Goal: Check status: Check status

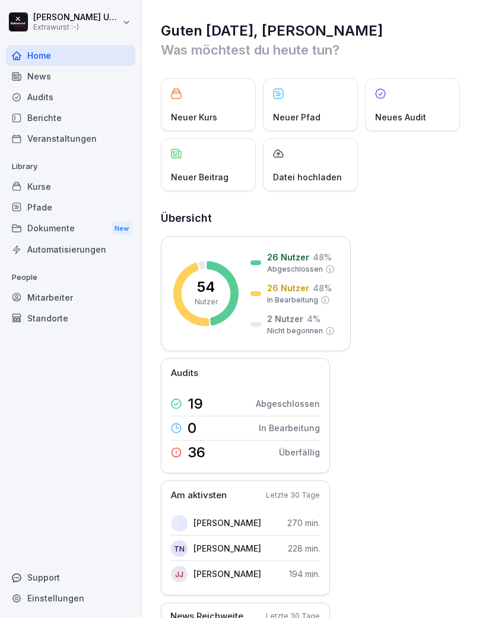
click at [64, 290] on div "Mitarbeiter" at bounding box center [70, 297] width 129 height 21
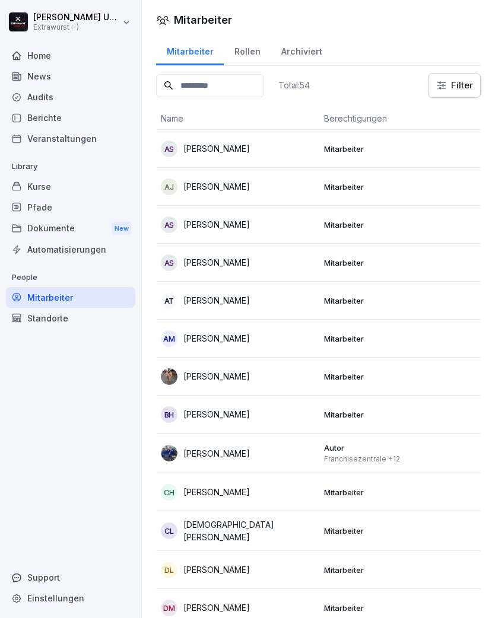
click at [298, 303] on div "AT [PERSON_NAME]" at bounding box center [238, 300] width 154 height 17
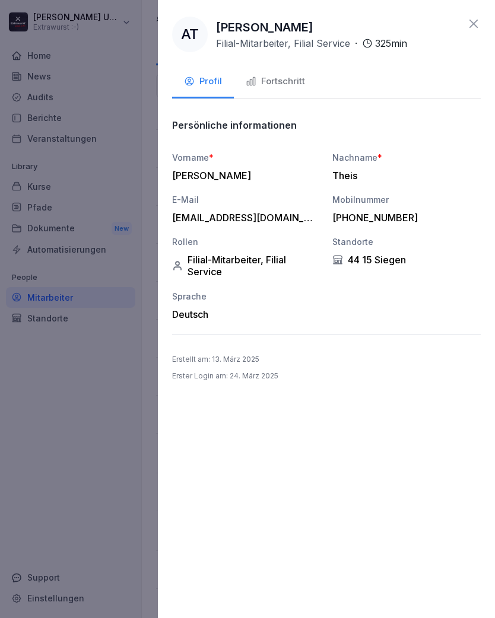
click at [278, 81] on div "Fortschritt" at bounding box center [275, 82] width 59 height 14
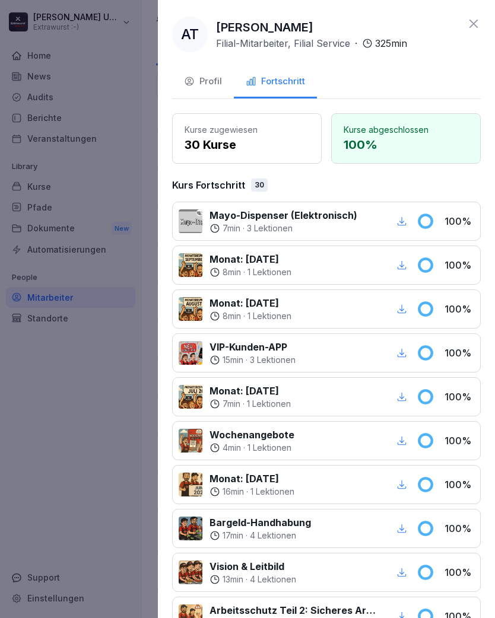
click at [474, 17] on icon at bounding box center [473, 24] width 14 height 14
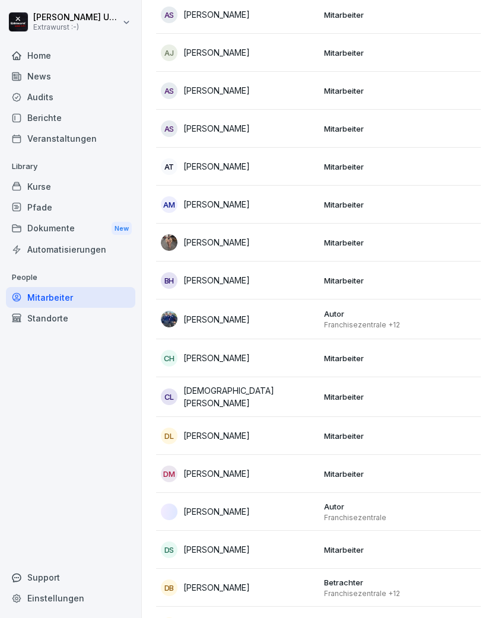
scroll to position [134, 0]
click at [260, 242] on div "[PERSON_NAME]" at bounding box center [238, 242] width 154 height 17
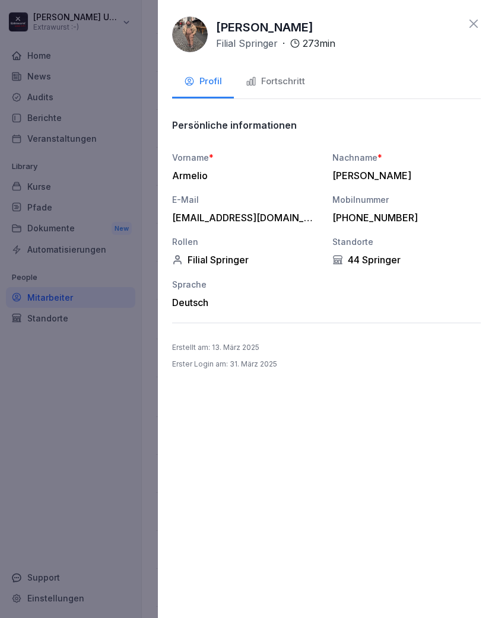
click at [285, 81] on div "Fortschritt" at bounding box center [275, 82] width 59 height 14
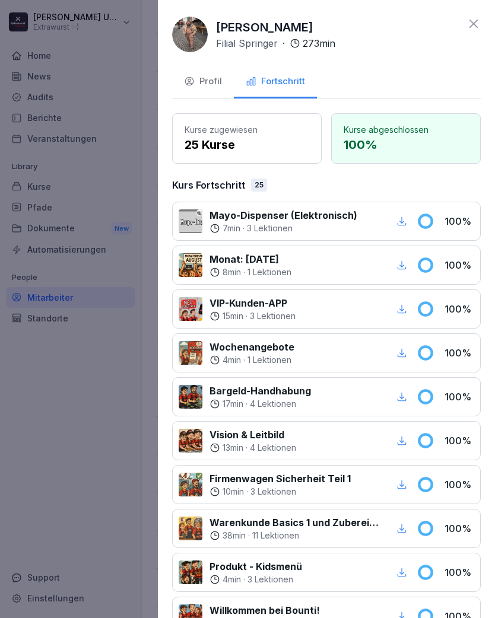
click at [473, 18] on icon at bounding box center [473, 24] width 14 height 14
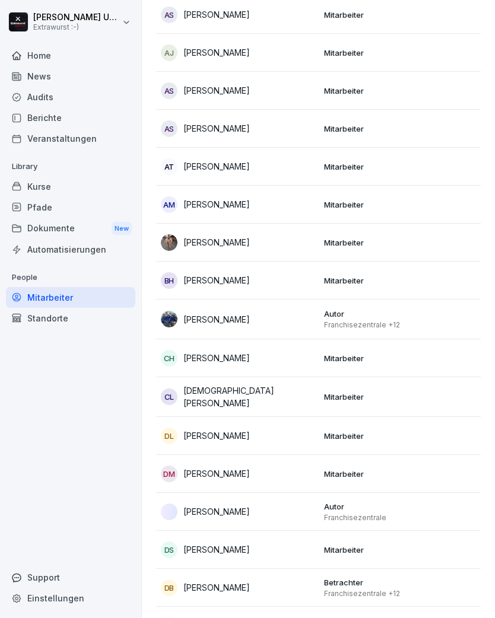
click at [277, 279] on div "BH [PERSON_NAME]" at bounding box center [238, 280] width 154 height 17
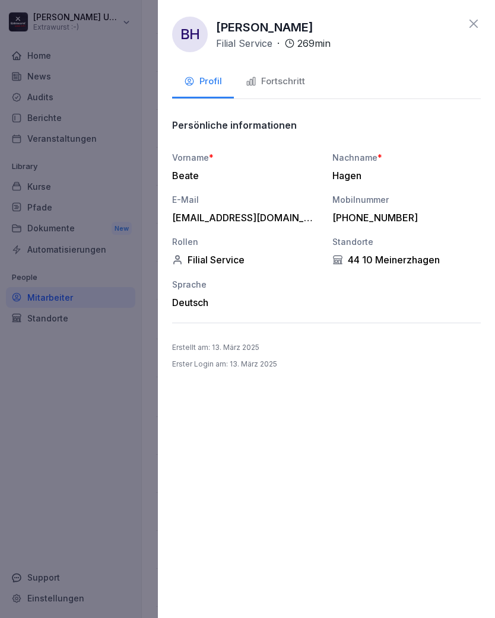
click at [295, 82] on div "Fortschritt" at bounding box center [275, 82] width 59 height 14
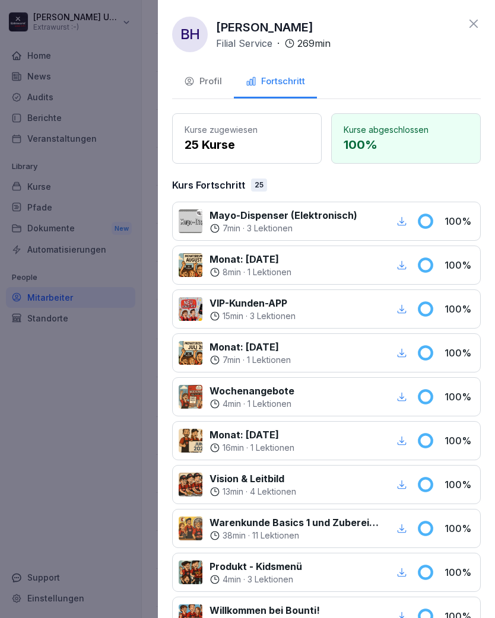
click at [475, 22] on icon at bounding box center [473, 24] width 8 height 8
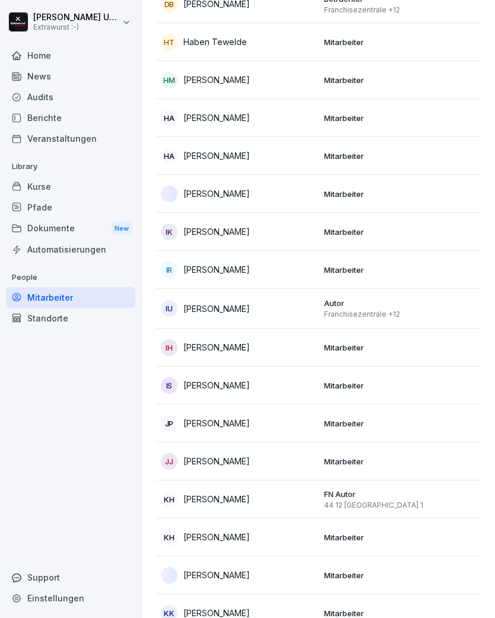
scroll to position [720, 0]
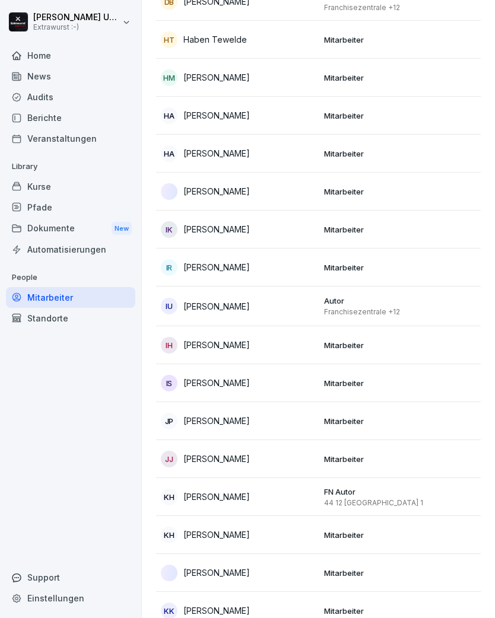
click at [293, 194] on div "[PERSON_NAME]" at bounding box center [238, 191] width 154 height 17
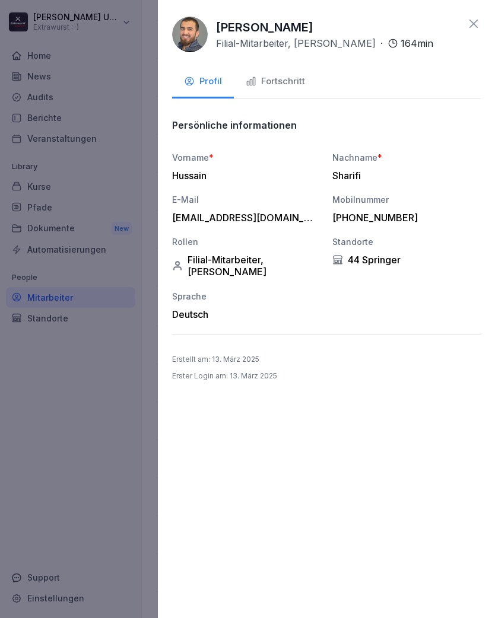
click at [294, 78] on div "Fortschritt" at bounding box center [275, 82] width 59 height 14
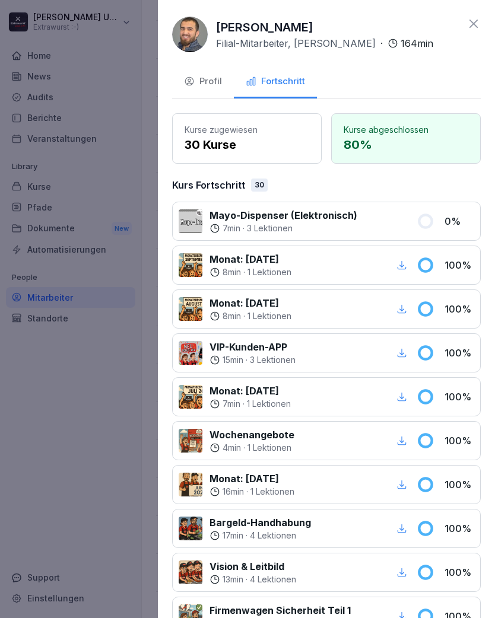
scroll to position [0, 0]
click at [476, 21] on icon at bounding box center [473, 24] width 8 height 8
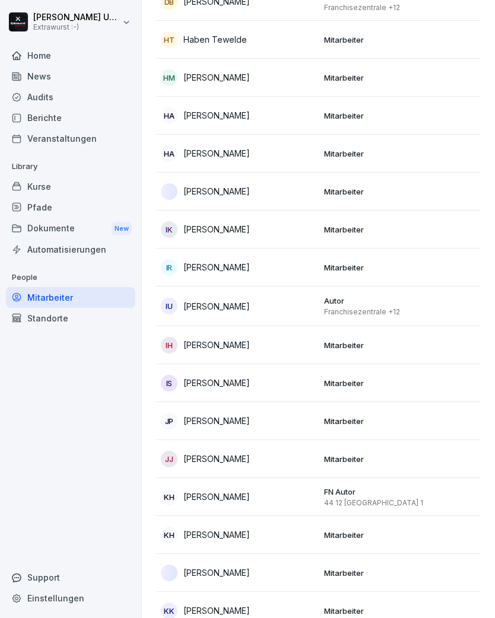
click at [291, 228] on div "IK [PERSON_NAME]" at bounding box center [238, 229] width 154 height 17
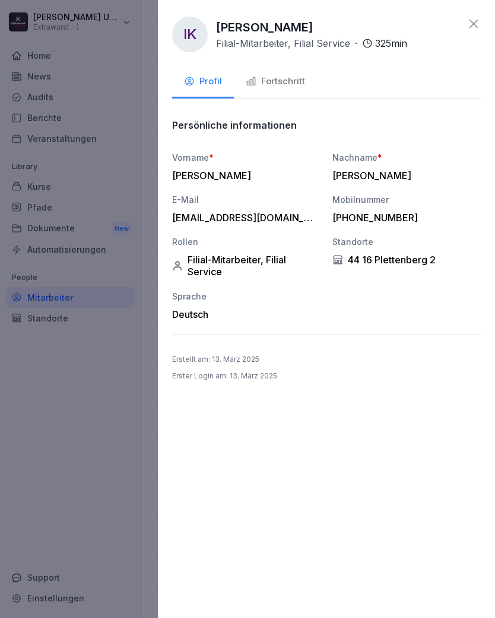
click at [293, 90] on button "Fortschritt" at bounding box center [275, 82] width 83 height 32
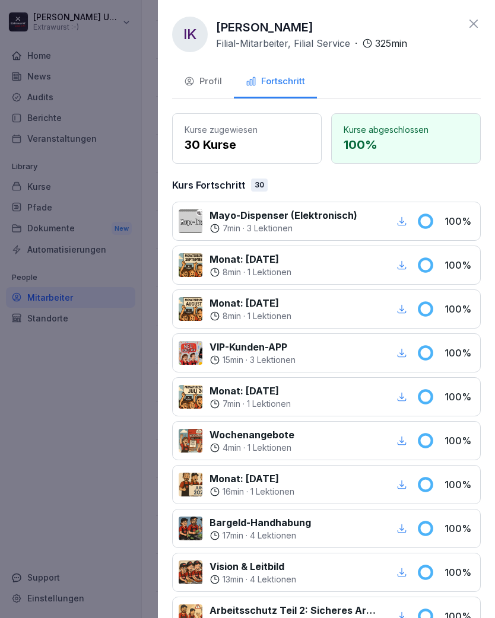
click at [473, 19] on icon at bounding box center [473, 24] width 14 height 14
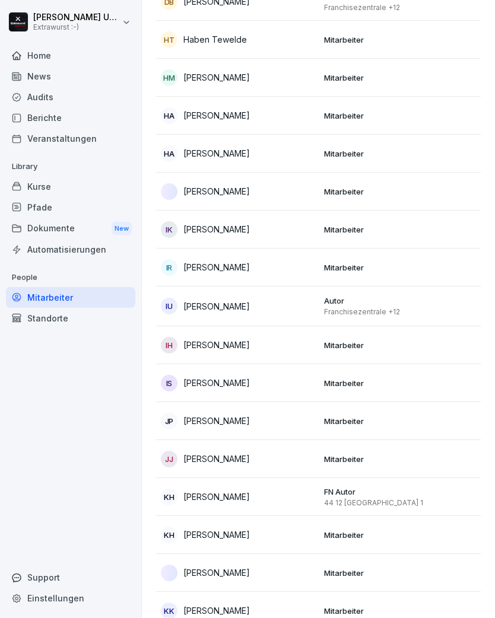
click at [280, 272] on div "IR [PERSON_NAME]" at bounding box center [238, 267] width 154 height 17
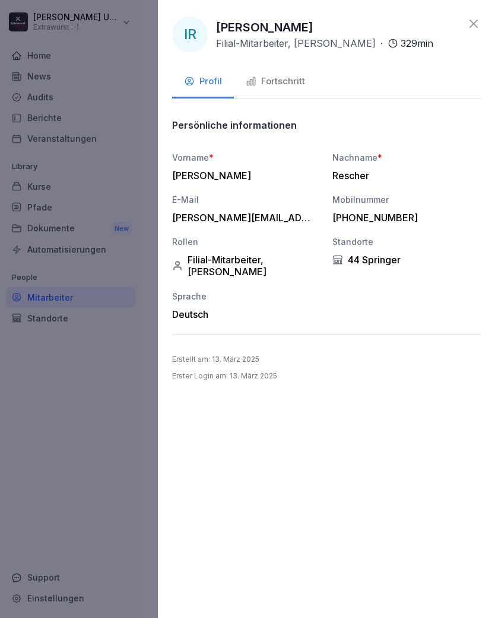
click at [297, 78] on div "Fortschritt" at bounding box center [275, 82] width 59 height 14
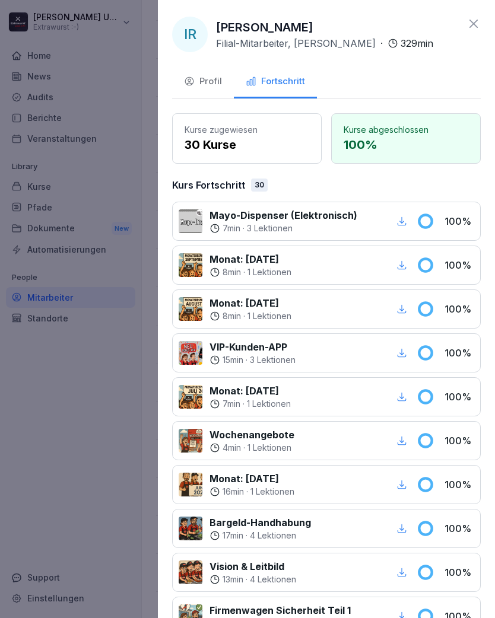
click at [480, 20] on icon at bounding box center [473, 24] width 14 height 14
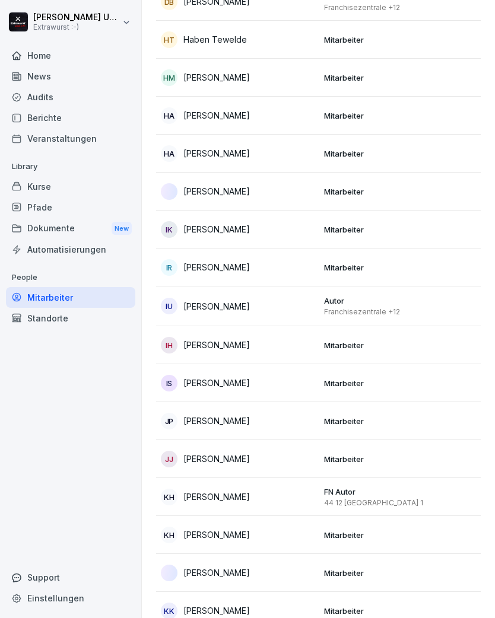
click at [284, 343] on div "IH [PERSON_NAME]" at bounding box center [238, 345] width 154 height 17
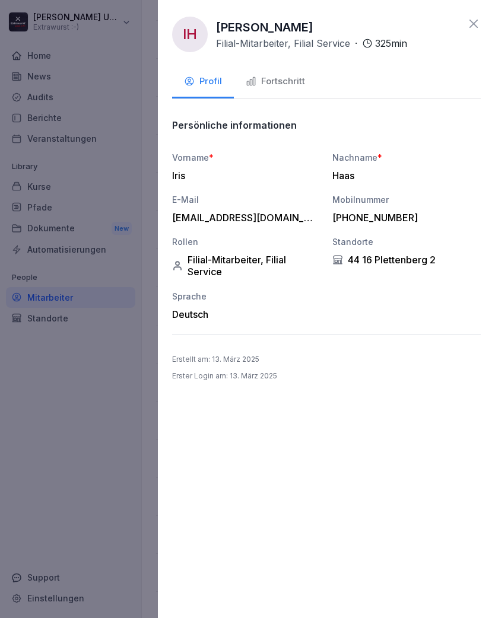
click at [288, 83] on div "Fortschritt" at bounding box center [275, 82] width 59 height 14
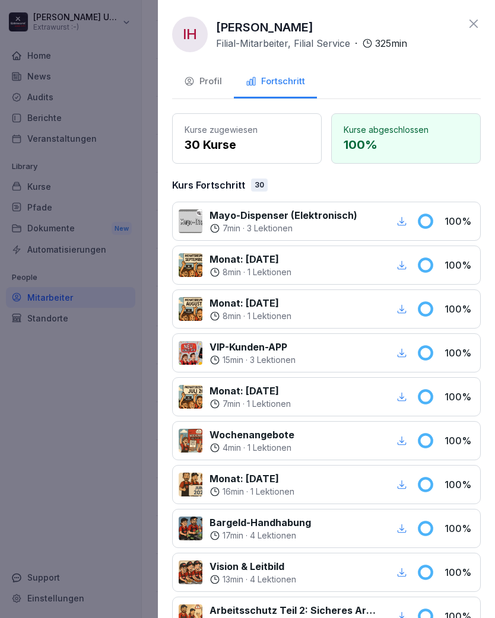
click at [486, 14] on div "IH [PERSON_NAME] Filial-Mitarbeiter, Filial Service · 325 min Profil Fortschrit…" at bounding box center [326, 309] width 337 height 618
click at [469, 22] on icon at bounding box center [473, 24] width 14 height 14
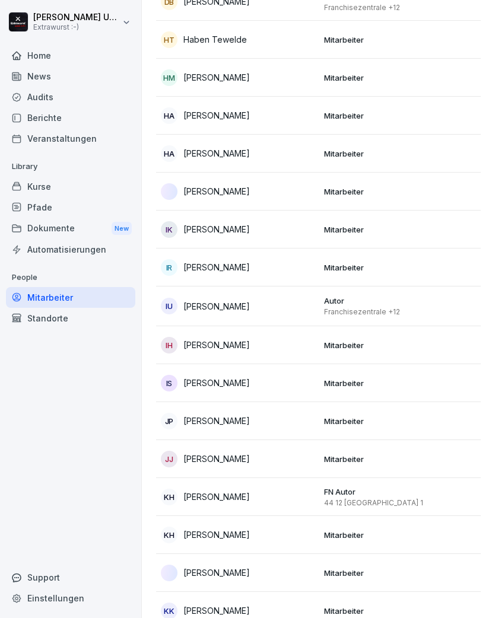
click at [285, 382] on div "IS [PERSON_NAME]" at bounding box center [238, 383] width 154 height 17
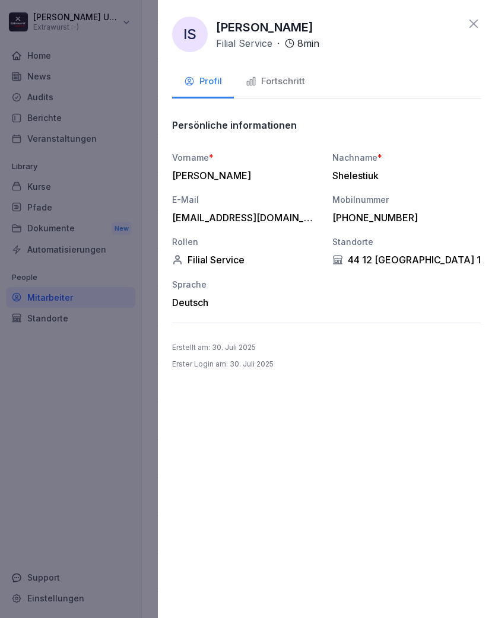
click at [295, 75] on div "Fortschritt" at bounding box center [275, 82] width 59 height 14
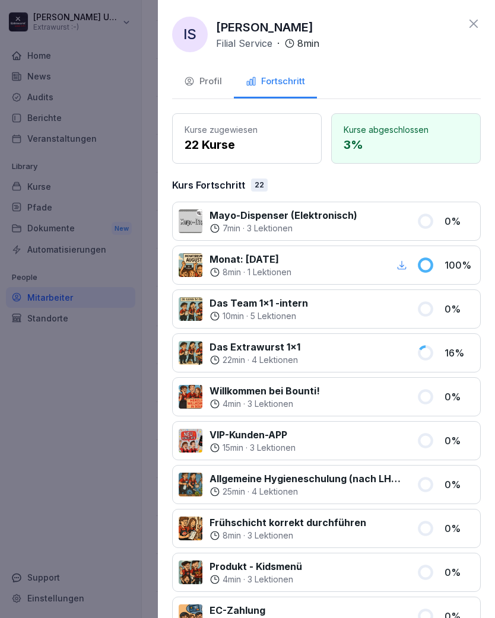
click at [477, 18] on icon at bounding box center [473, 24] width 14 height 14
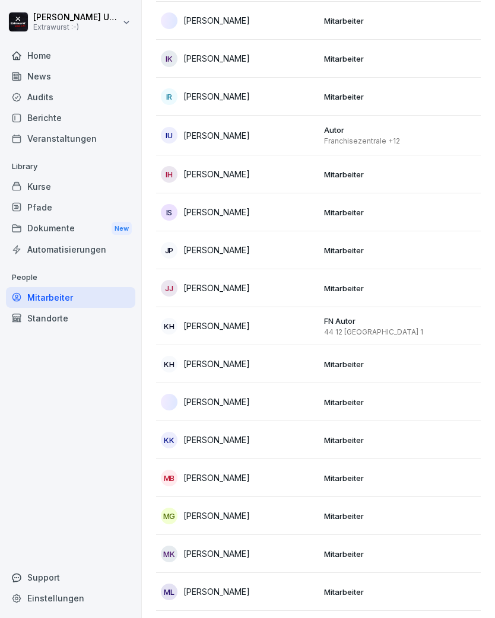
scroll to position [898, 0]
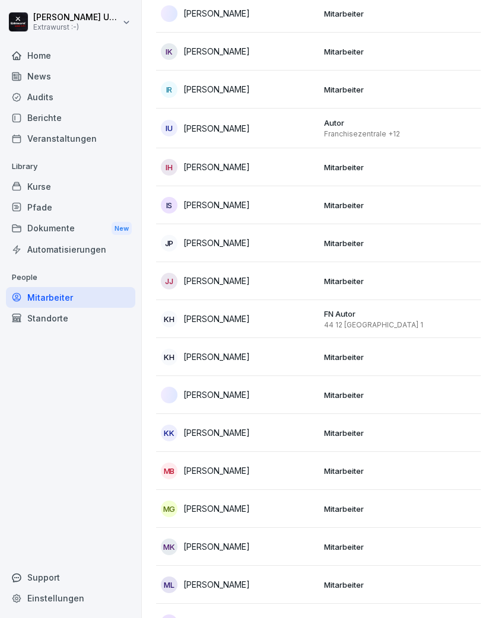
click at [306, 241] on div "[PERSON_NAME]" at bounding box center [238, 243] width 154 height 17
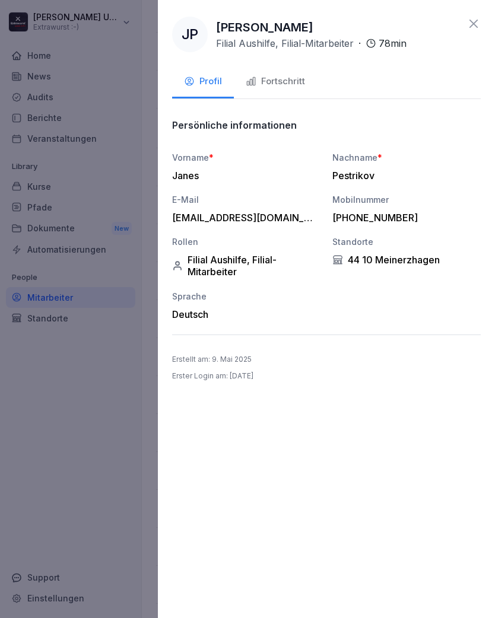
click at [292, 80] on div "Fortschritt" at bounding box center [275, 82] width 59 height 14
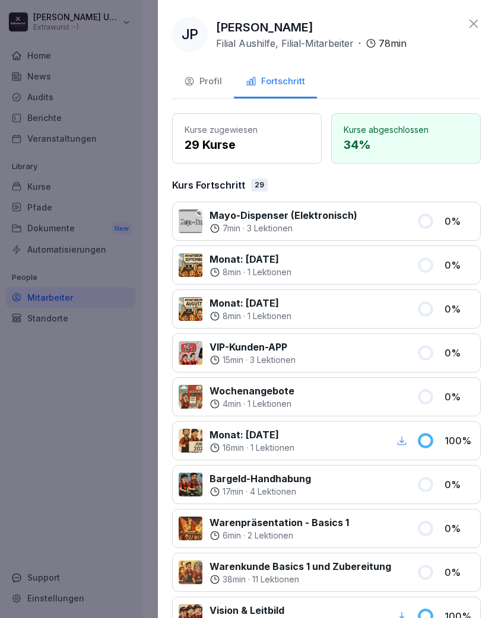
click at [476, 17] on icon at bounding box center [473, 24] width 14 height 14
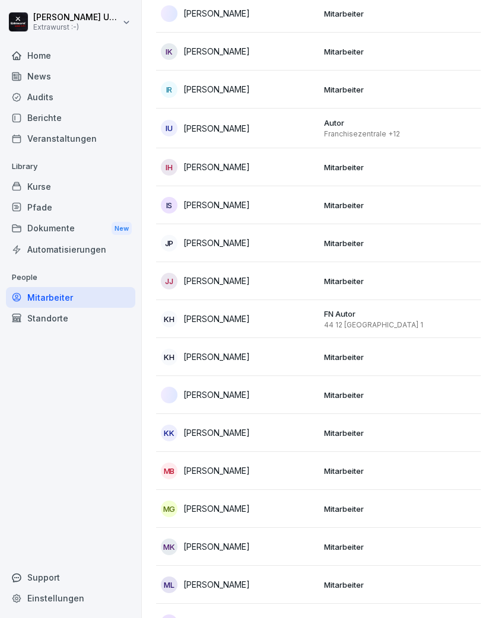
click at [313, 280] on div "[PERSON_NAME]" at bounding box center [238, 281] width 154 height 17
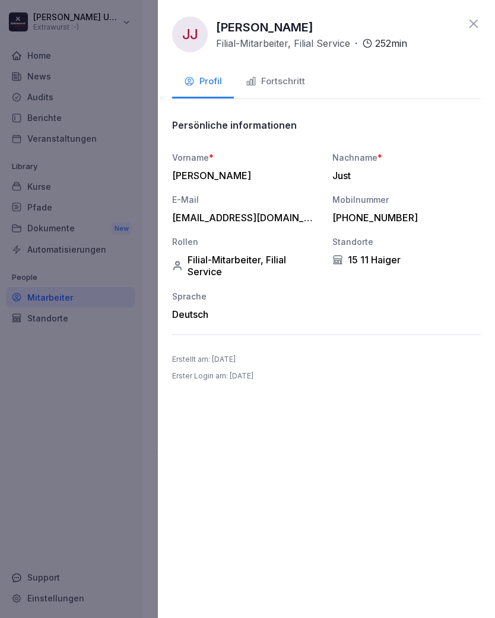
click at [289, 78] on div "Fortschritt" at bounding box center [275, 82] width 59 height 14
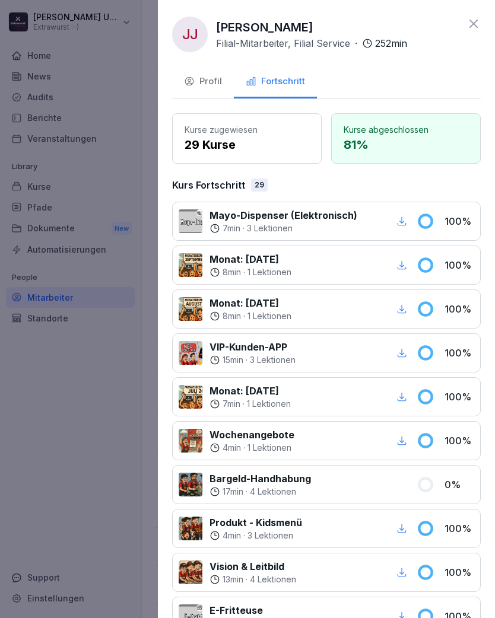
click at [473, 20] on icon at bounding box center [473, 24] width 14 height 14
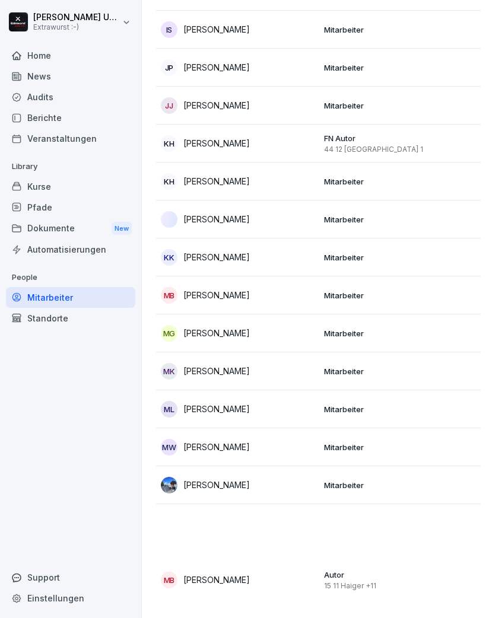
scroll to position [1074, 0]
click at [285, 263] on td "KK [PERSON_NAME]" at bounding box center [237, 257] width 163 height 38
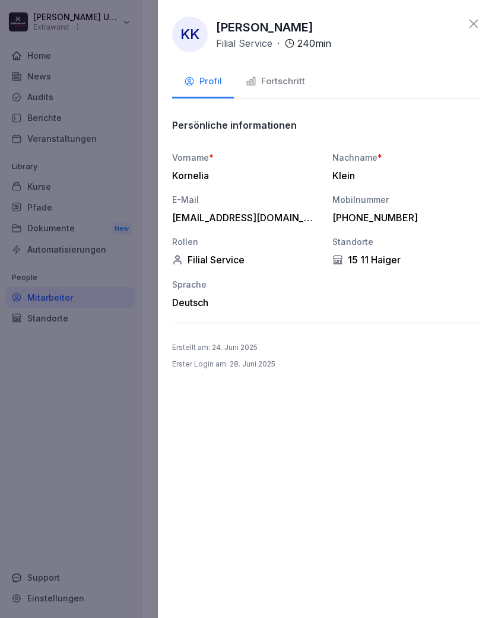
click at [298, 80] on div "Fortschritt" at bounding box center [275, 82] width 59 height 14
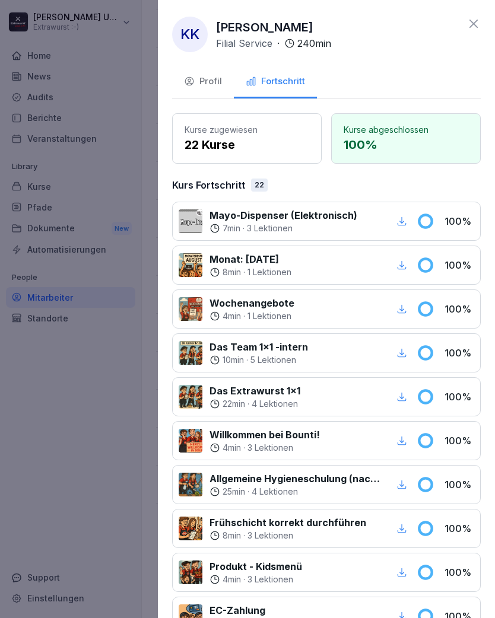
click at [476, 23] on icon at bounding box center [473, 24] width 14 height 14
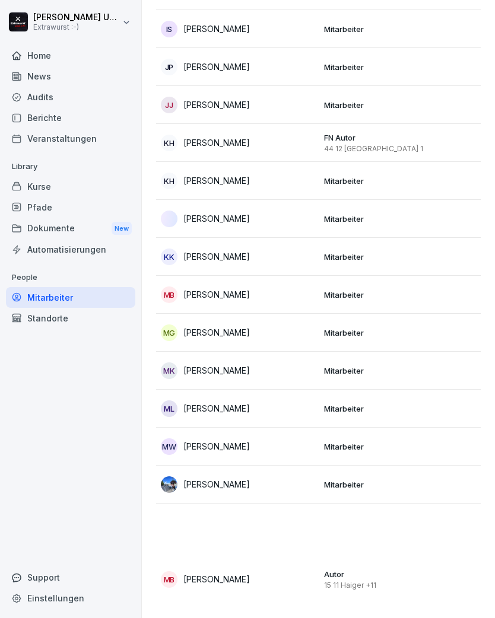
click at [283, 294] on div "MB [PERSON_NAME]" at bounding box center [238, 294] width 154 height 17
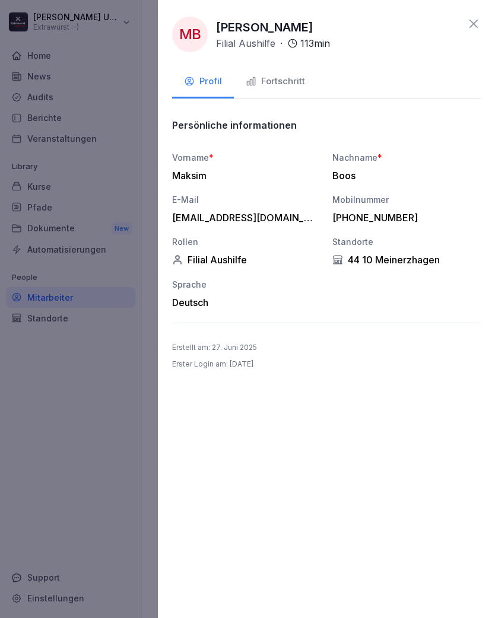
click at [292, 84] on div "Fortschritt" at bounding box center [275, 82] width 59 height 14
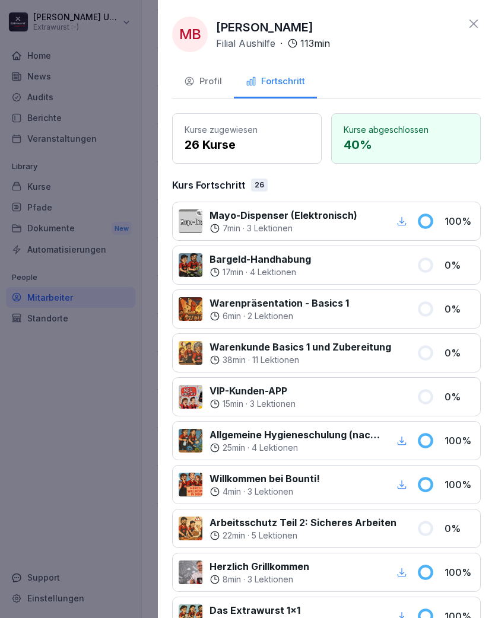
click at [471, 24] on icon at bounding box center [473, 24] width 14 height 14
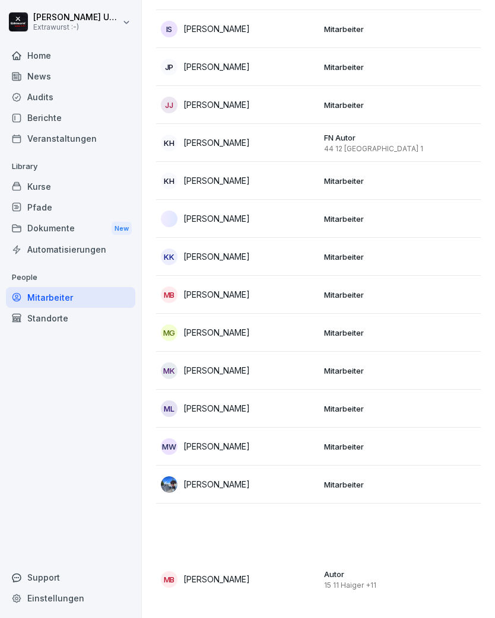
click at [298, 335] on div "MG [PERSON_NAME]" at bounding box center [238, 332] width 154 height 17
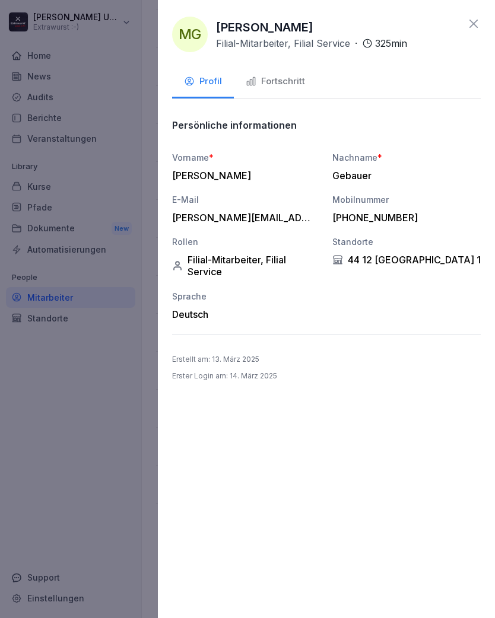
click at [295, 84] on div "Fortschritt" at bounding box center [275, 82] width 59 height 14
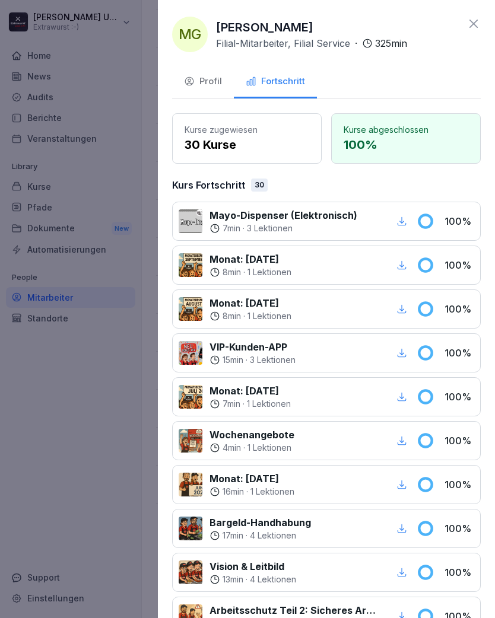
click at [476, 22] on icon at bounding box center [473, 24] width 8 height 8
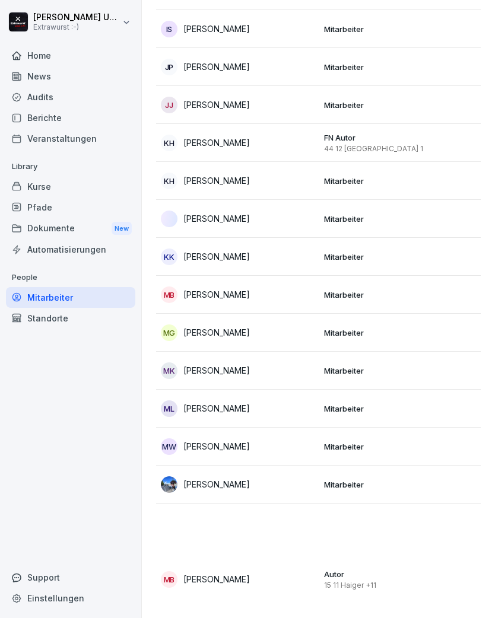
click at [280, 366] on div "MK [PERSON_NAME]" at bounding box center [238, 370] width 154 height 17
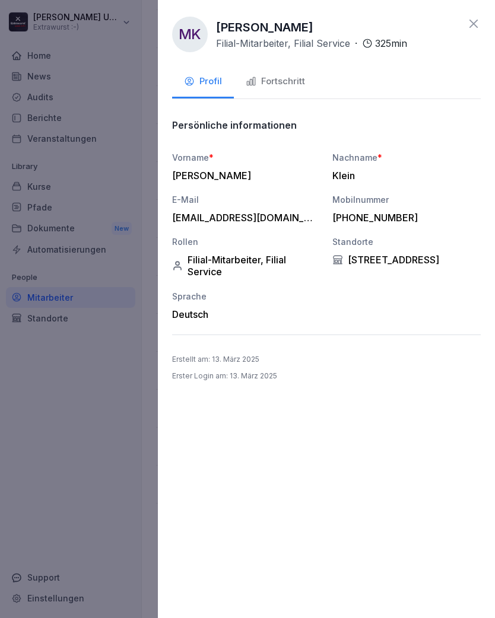
click at [291, 84] on div "Fortschritt" at bounding box center [275, 82] width 59 height 14
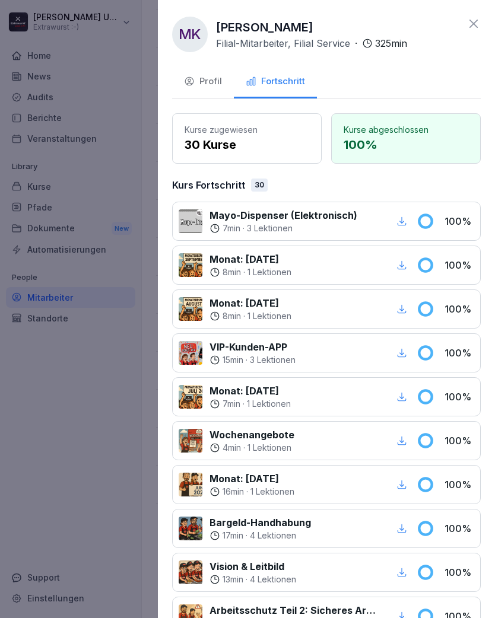
click at [474, 24] on icon at bounding box center [473, 24] width 8 height 8
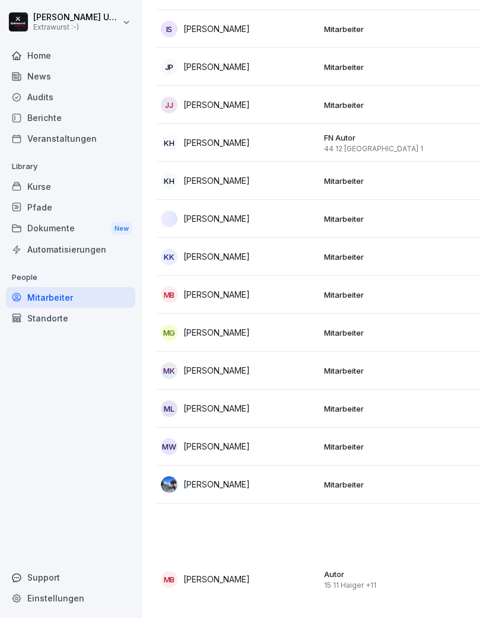
click at [273, 412] on div "ML [PERSON_NAME]" at bounding box center [238, 408] width 154 height 17
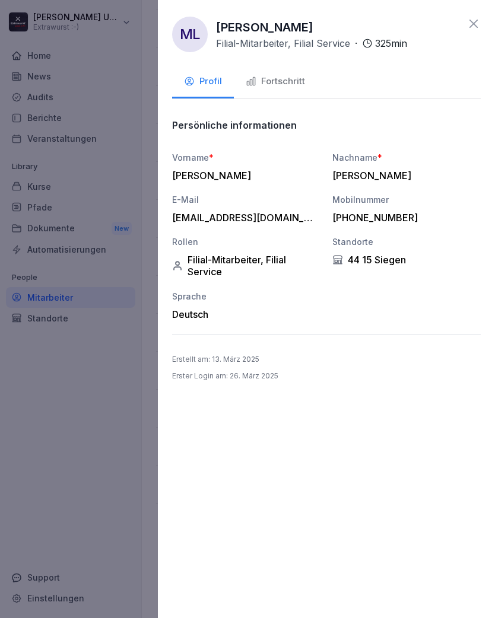
click at [293, 85] on div "Fortschritt" at bounding box center [275, 82] width 59 height 14
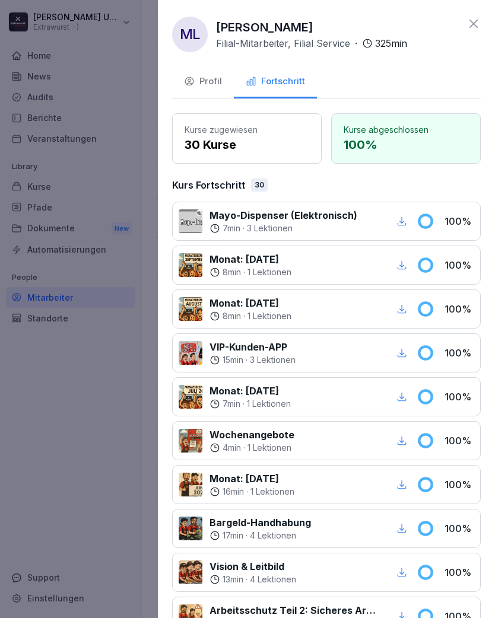
click at [477, 22] on icon at bounding box center [473, 24] width 14 height 14
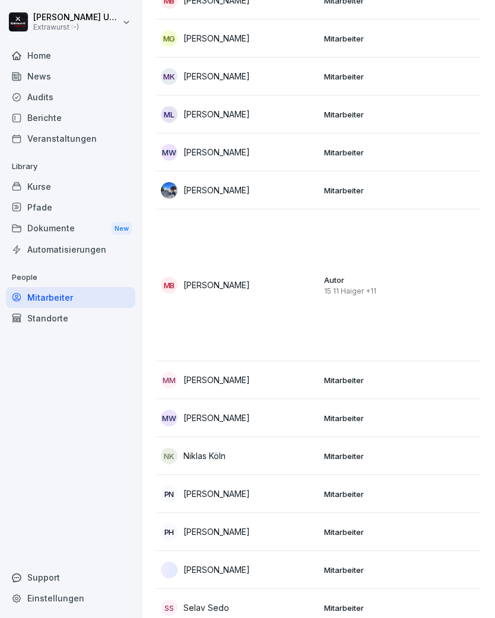
scroll to position [1369, 0]
click at [281, 269] on td "MB [PERSON_NAME]" at bounding box center [237, 285] width 163 height 152
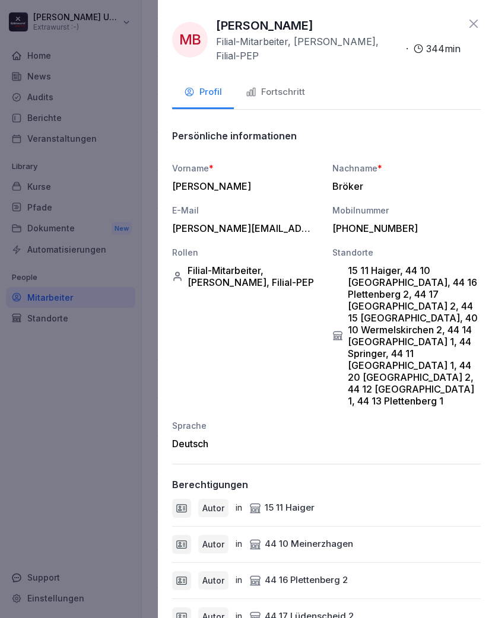
click at [292, 92] on div "Fortschritt" at bounding box center [275, 92] width 59 height 14
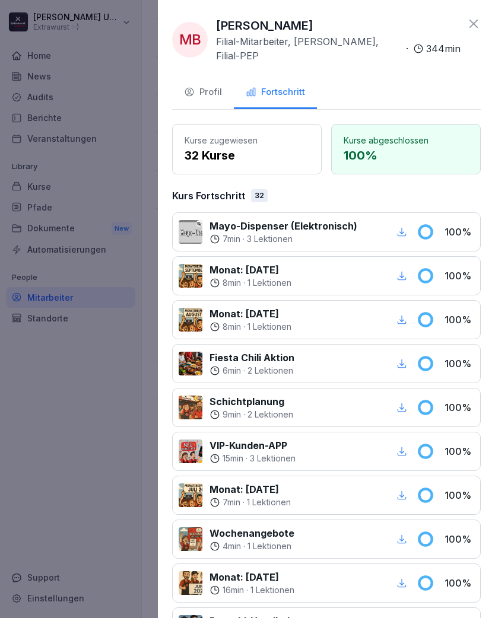
click at [479, 21] on icon at bounding box center [473, 24] width 14 height 14
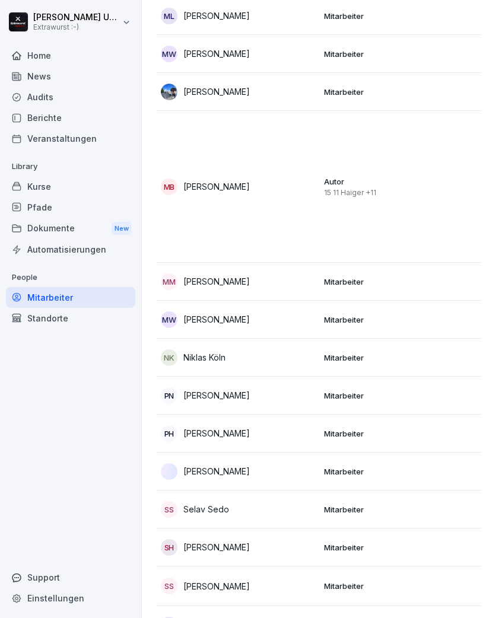
scroll to position [1473, 0]
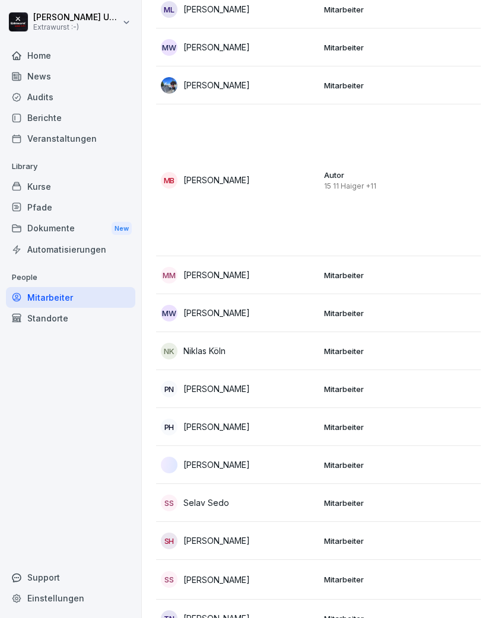
click at [291, 267] on div "MM [PERSON_NAME]" at bounding box center [238, 275] width 154 height 17
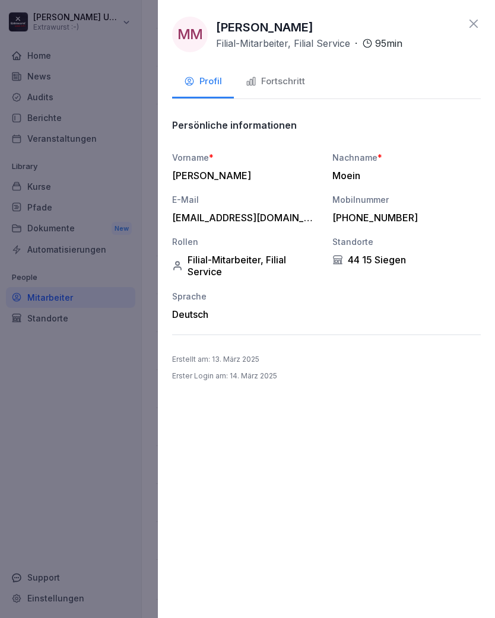
click at [291, 81] on div "Fortschritt" at bounding box center [275, 82] width 59 height 14
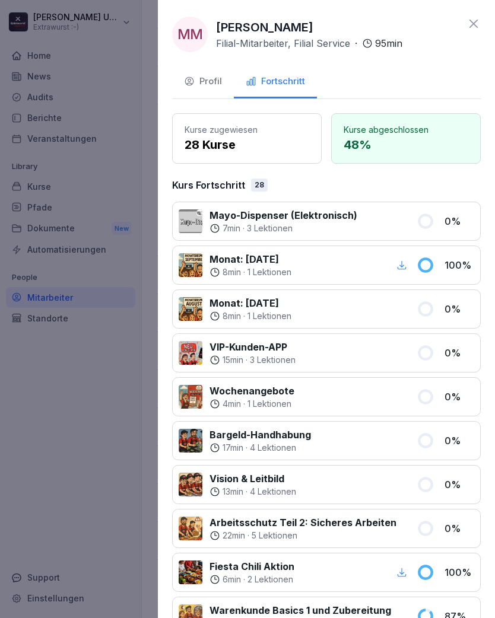
click at [474, 26] on icon at bounding box center [473, 24] width 14 height 14
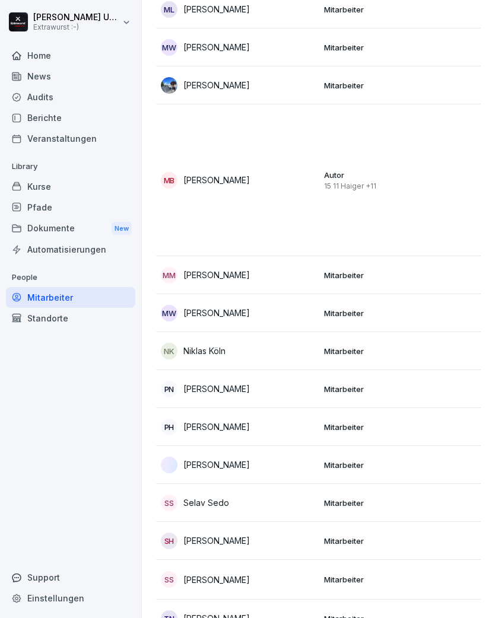
click at [250, 382] on p "[PERSON_NAME]" at bounding box center [216, 388] width 66 height 12
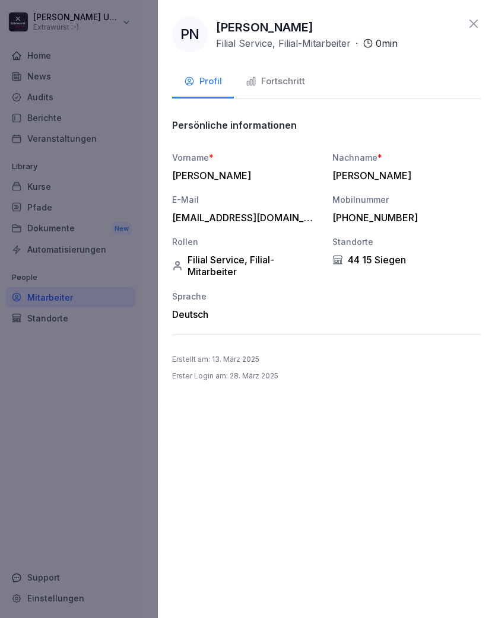
click at [291, 79] on div "Fortschritt" at bounding box center [275, 82] width 59 height 14
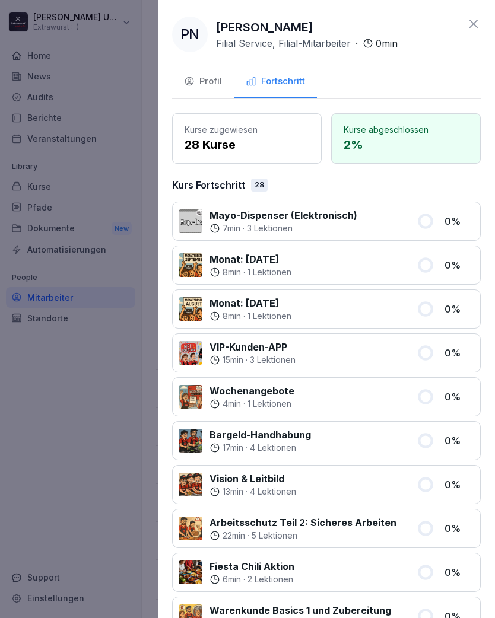
click at [477, 21] on icon at bounding box center [473, 24] width 14 height 14
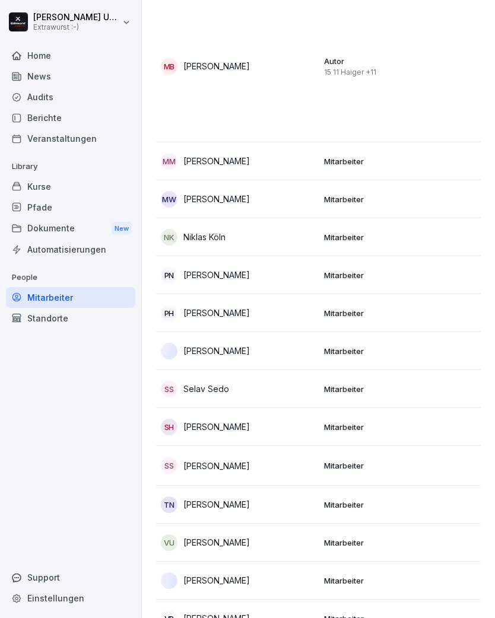
scroll to position [1597, 0]
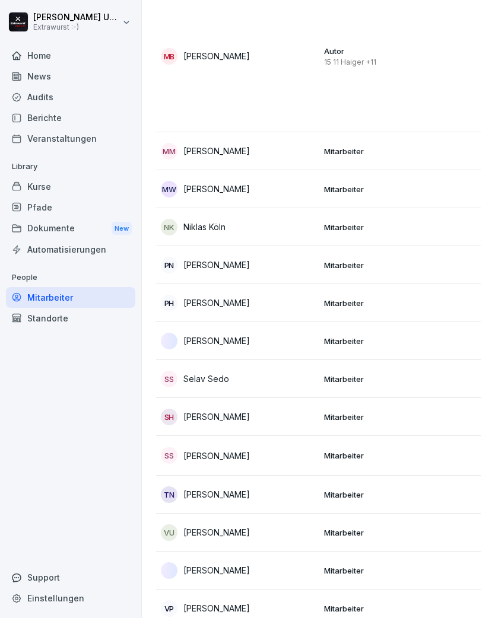
click at [282, 333] on div "[PERSON_NAME]" at bounding box center [238, 341] width 154 height 17
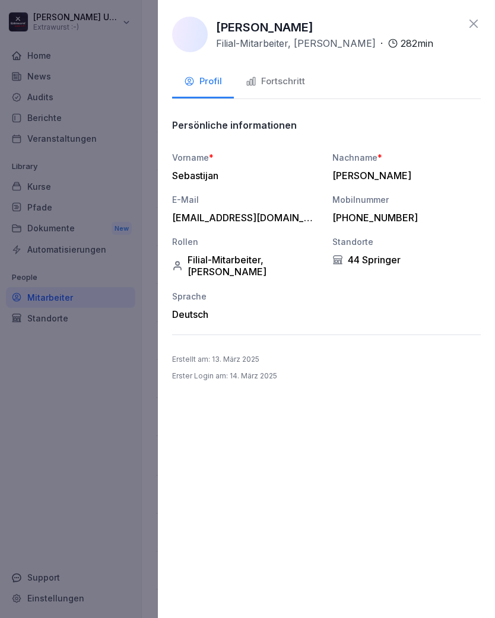
click at [287, 79] on div "Fortschritt" at bounding box center [275, 82] width 59 height 14
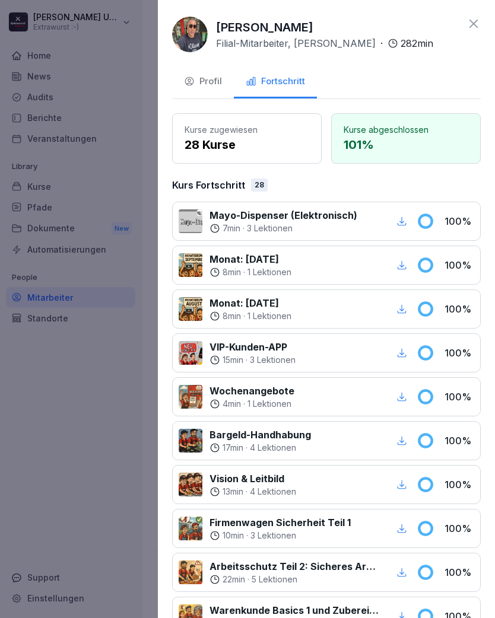
click at [477, 20] on icon at bounding box center [473, 24] width 8 height 8
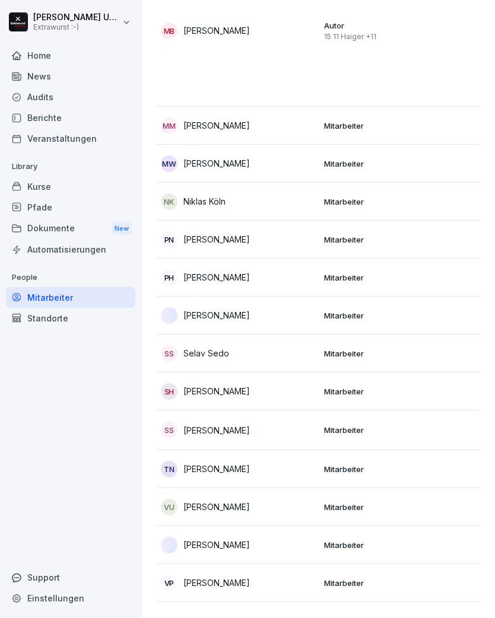
scroll to position [1622, 0]
click at [267, 461] on div "TN [PERSON_NAME]" at bounding box center [238, 469] width 154 height 17
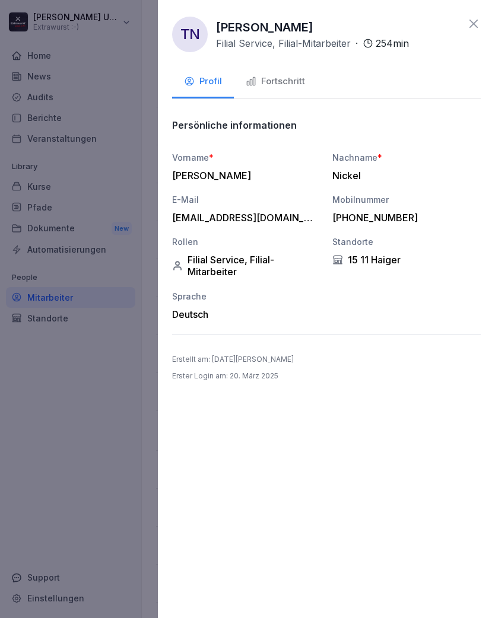
click at [290, 81] on div "Fortschritt" at bounding box center [275, 82] width 59 height 14
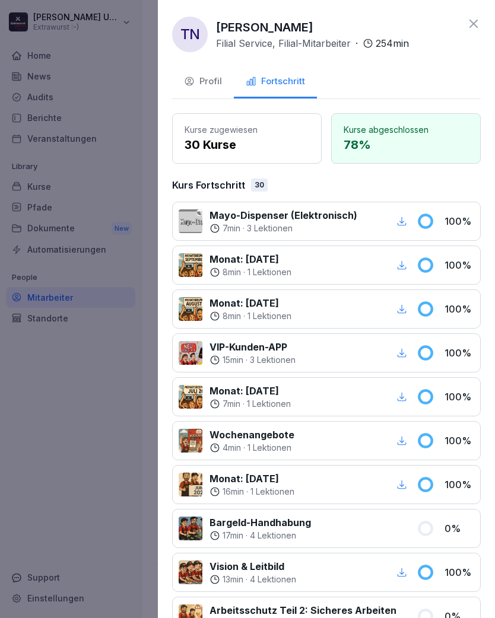
click at [474, 20] on icon at bounding box center [473, 24] width 14 height 14
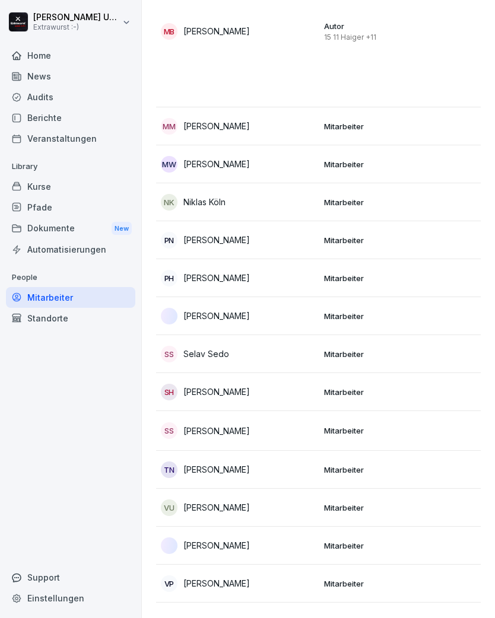
click at [284, 499] on div "VU [PERSON_NAME]" at bounding box center [238, 507] width 154 height 17
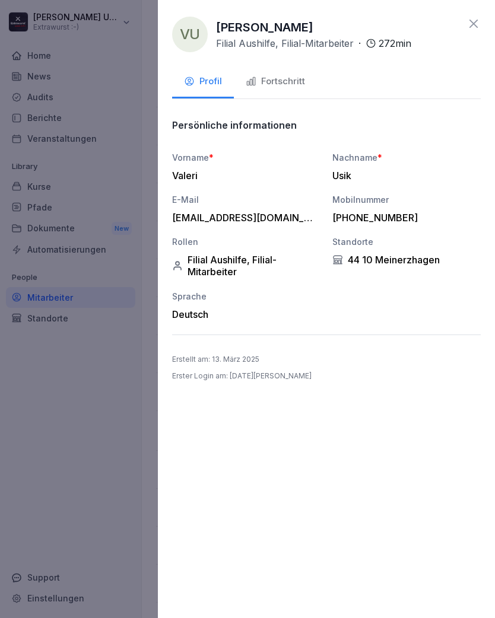
click at [288, 81] on div "Fortschritt" at bounding box center [275, 82] width 59 height 14
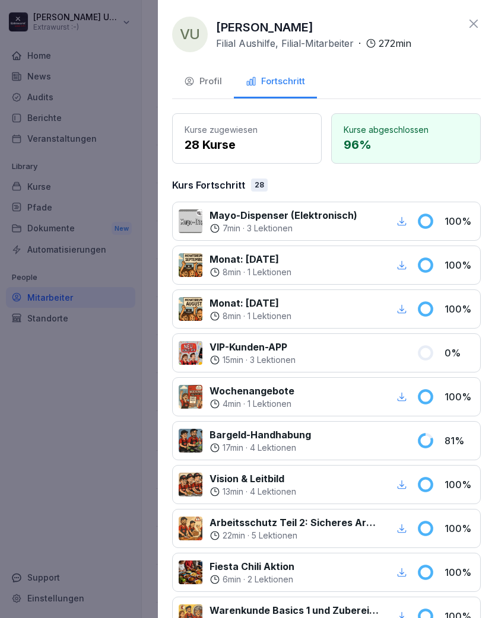
scroll to position [0, 0]
click at [477, 17] on icon at bounding box center [473, 24] width 14 height 14
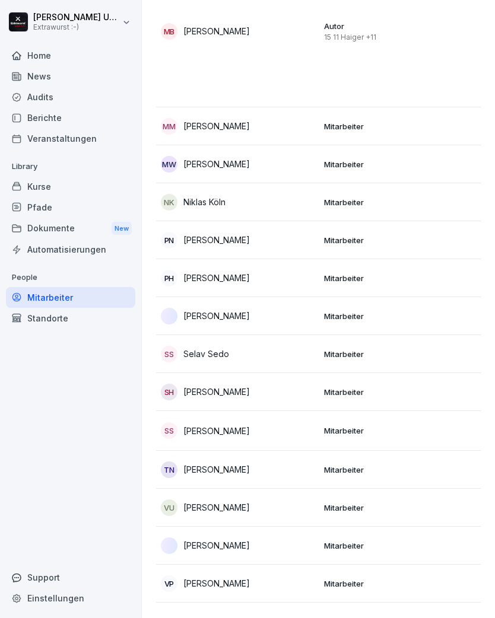
click at [302, 537] on div "[PERSON_NAME]" at bounding box center [238, 545] width 154 height 17
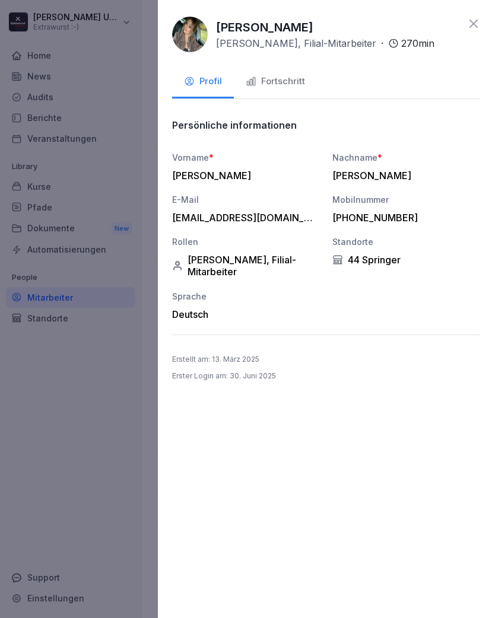
click at [282, 82] on div "Fortschritt" at bounding box center [275, 82] width 59 height 14
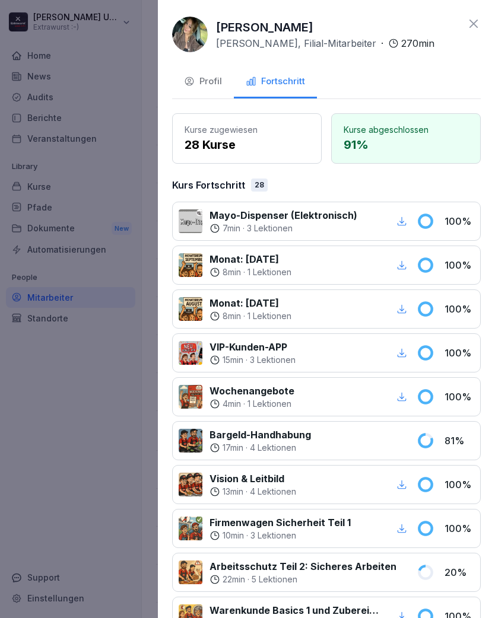
click at [476, 17] on icon at bounding box center [473, 24] width 14 height 14
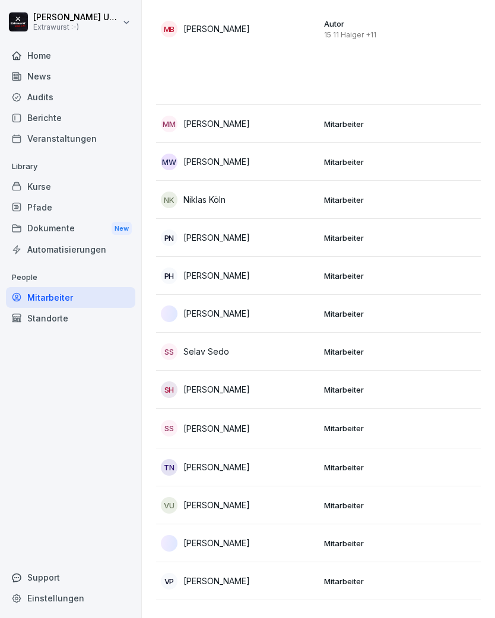
scroll to position [1622, 0]
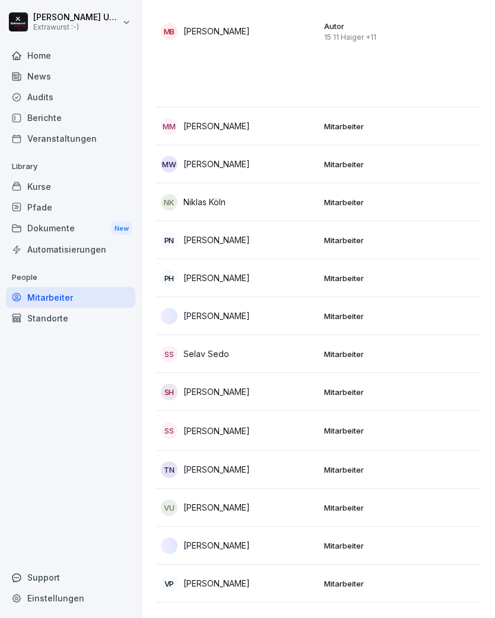
click at [290, 617] on div "VV Vyramuthu Vasanthakumar" at bounding box center [238, 628] width 154 height 17
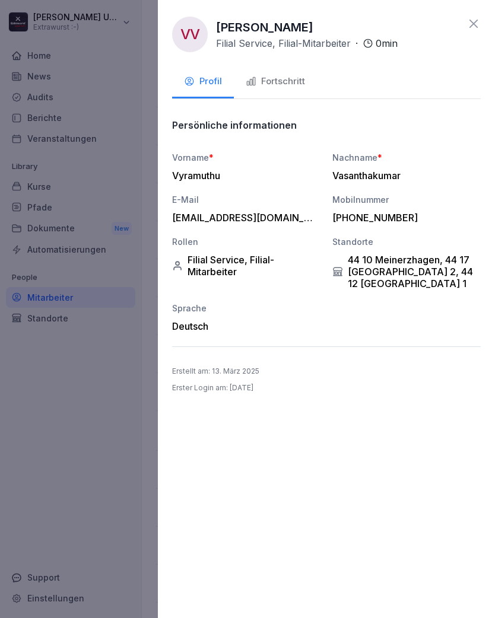
click at [296, 74] on button "Fortschritt" at bounding box center [275, 82] width 83 height 32
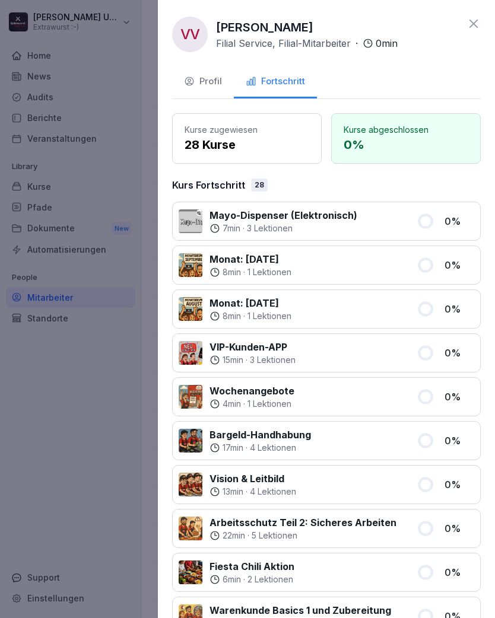
click at [476, 26] on icon at bounding box center [473, 24] width 8 height 8
